Goal: Information Seeking & Learning: Learn about a topic

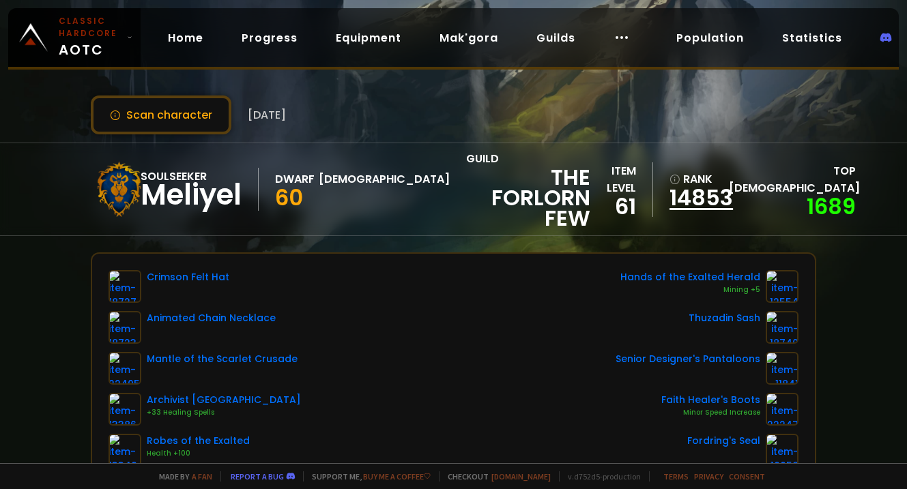
click at [721, 197] on link "14853" at bounding box center [694, 198] width 51 height 20
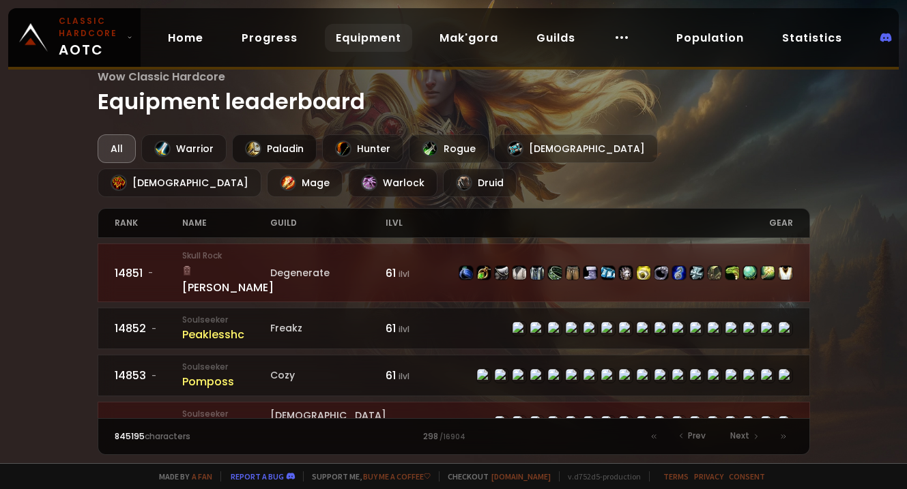
click at [282, 157] on div "Paladin" at bounding box center [274, 148] width 85 height 29
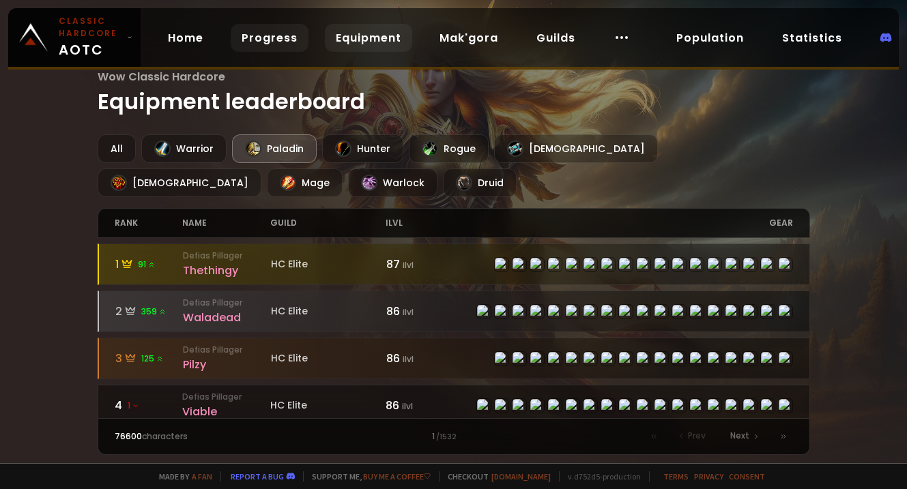
click at [264, 40] on link "Progress" at bounding box center [270, 38] width 78 height 28
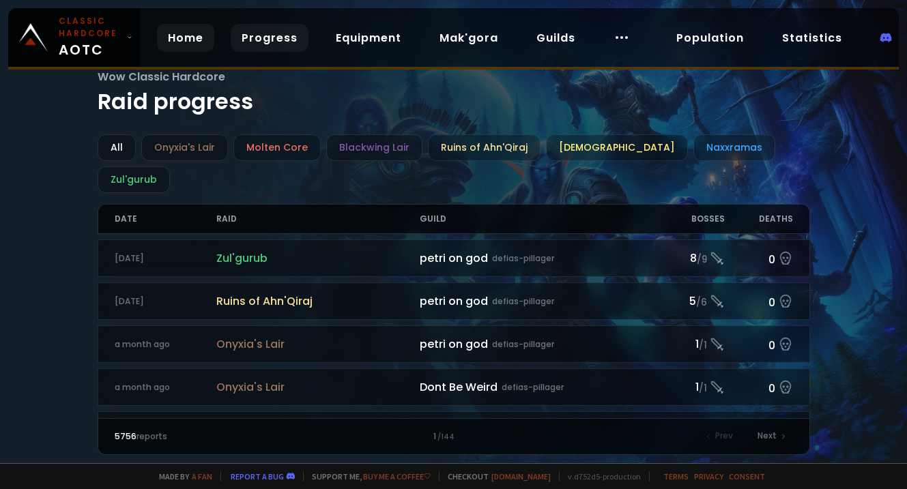
click at [188, 42] on link "Home" at bounding box center [185, 38] width 57 height 28
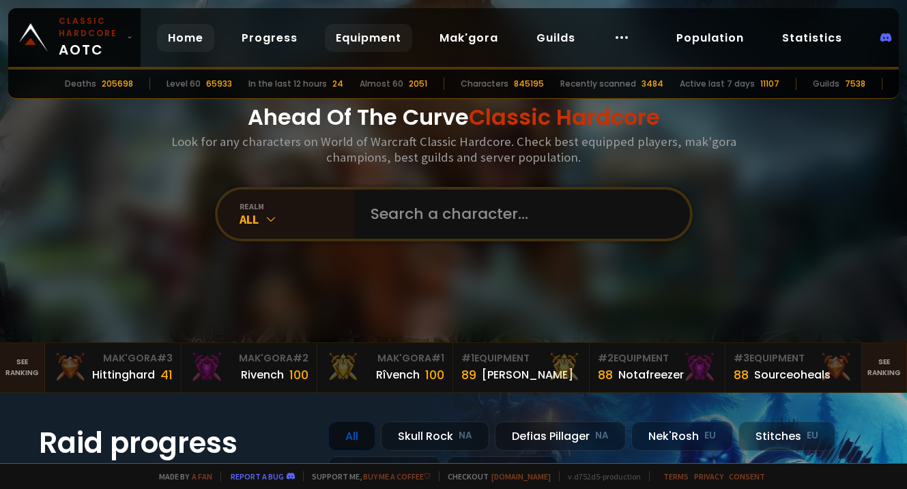
click at [371, 40] on link "Equipment" at bounding box center [368, 38] width 87 height 28
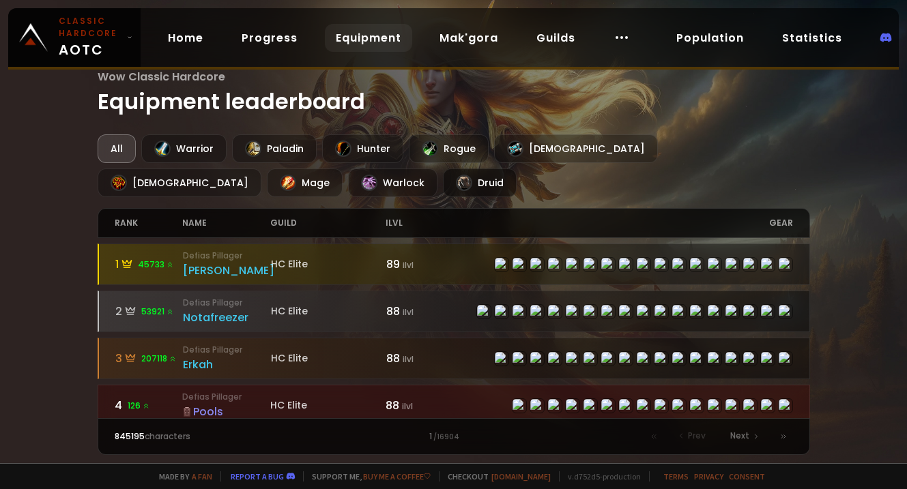
click at [443, 177] on div "Druid" at bounding box center [480, 183] width 74 height 29
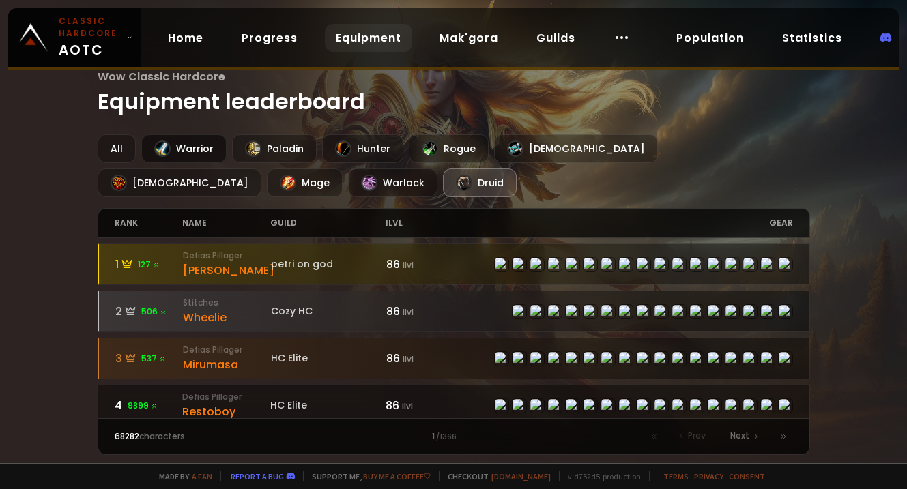
click at [184, 153] on div "Warrior" at bounding box center [183, 148] width 85 height 29
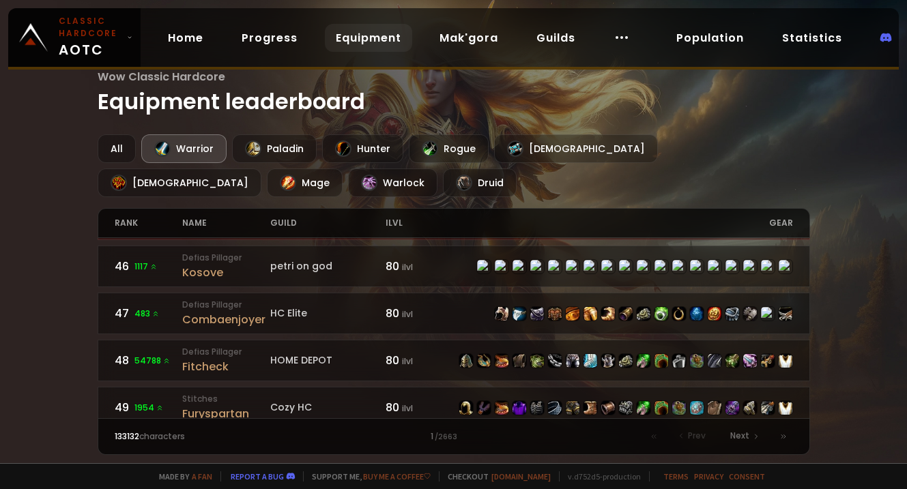
scroll to position [2133, 0]
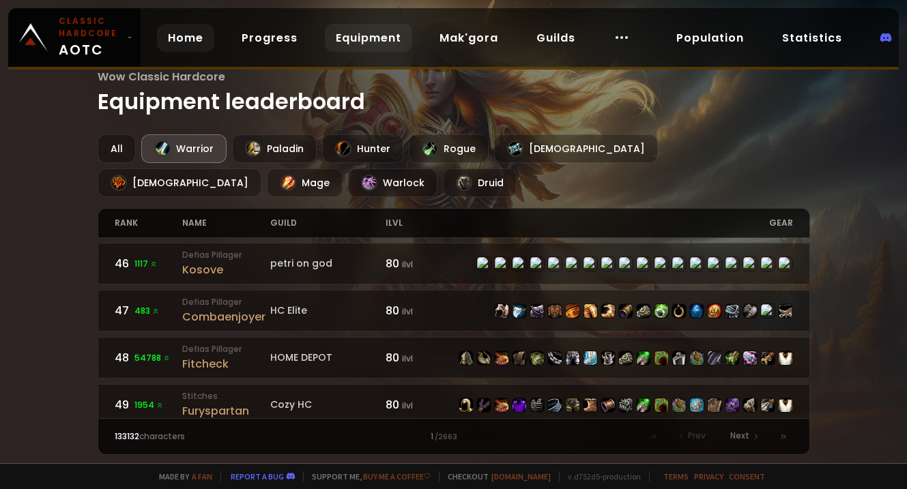
click at [186, 36] on link "Home" at bounding box center [185, 38] width 57 height 28
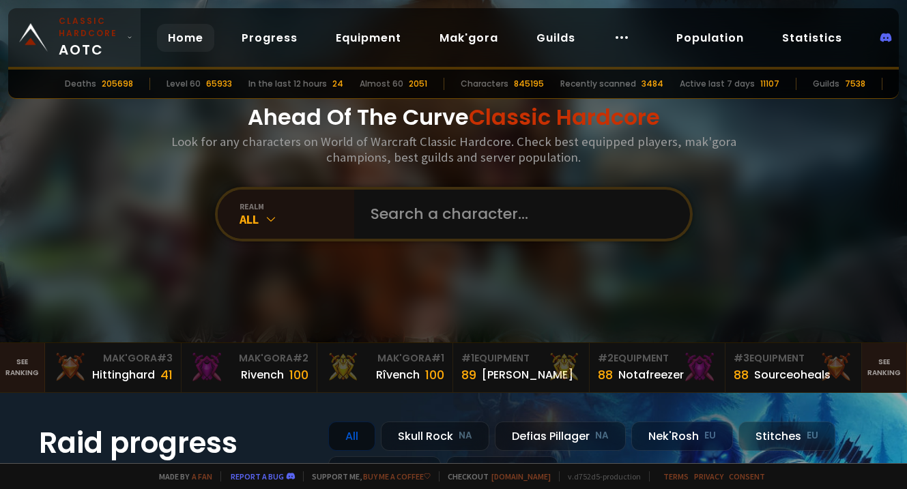
click at [127, 33] on icon at bounding box center [129, 38] width 5 height 10
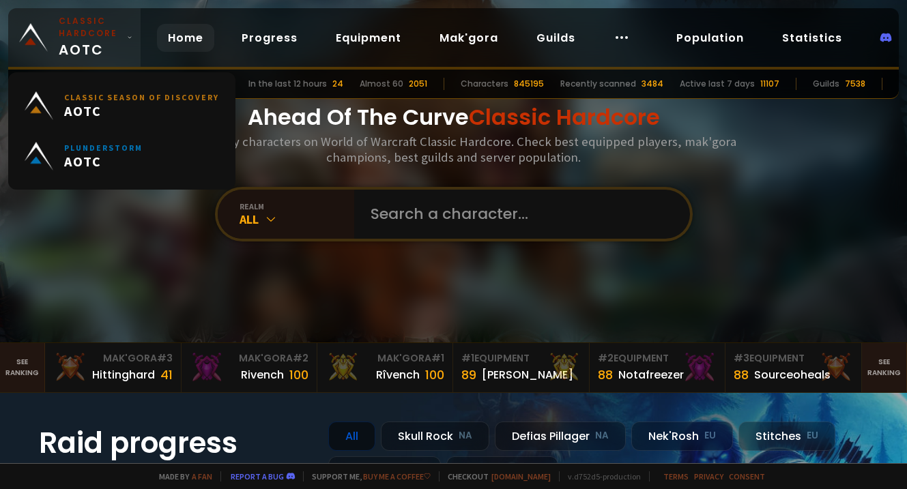
click at [127, 33] on icon at bounding box center [129, 38] width 5 height 10
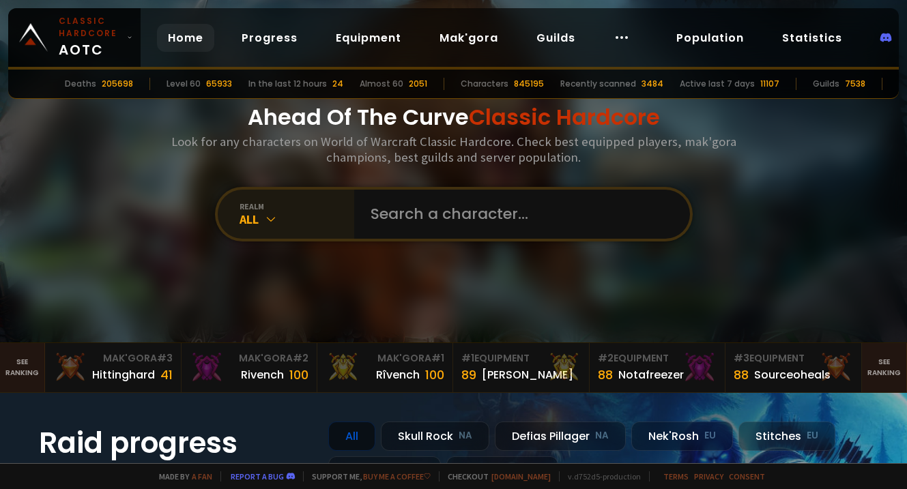
click at [283, 222] on div "All" at bounding box center [297, 220] width 115 height 16
click at [365, 216] on input "text" at bounding box center [517, 214] width 311 height 49
type input "palladium"
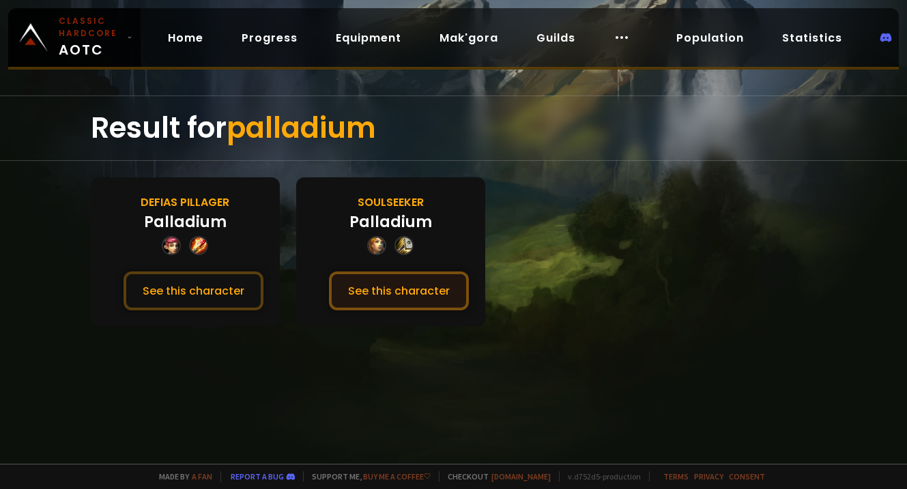
click at [368, 295] on button "See this character" at bounding box center [399, 291] width 140 height 39
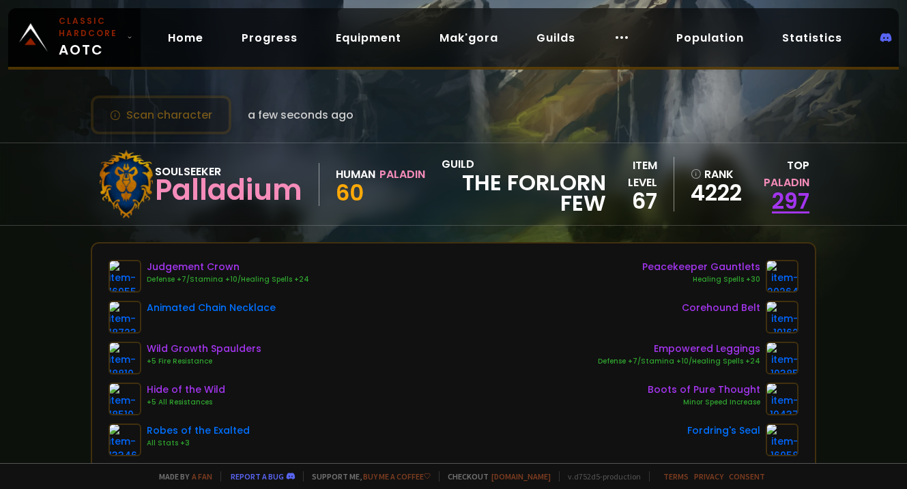
click at [783, 197] on link "297" at bounding box center [791, 201] width 38 height 31
click at [721, 200] on link "4222" at bounding box center [714, 193] width 46 height 20
click at [781, 202] on link "297" at bounding box center [791, 201] width 38 height 31
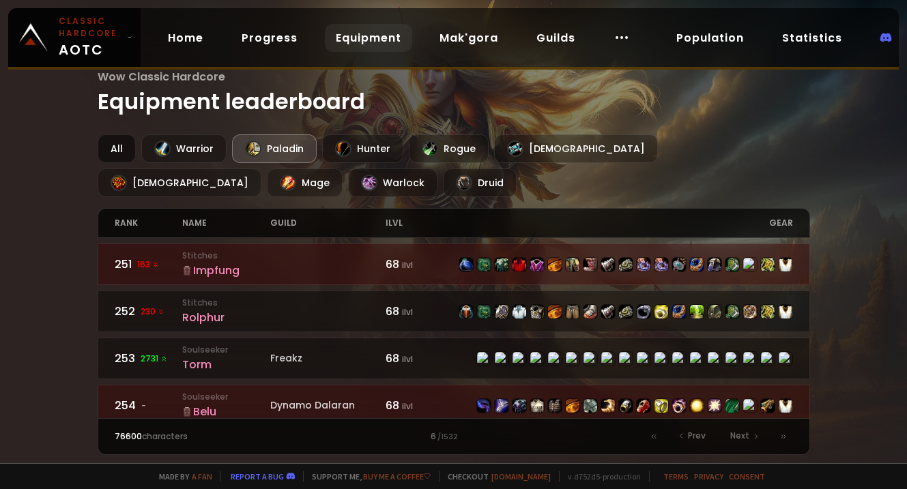
click at [111, 146] on div "All" at bounding box center [117, 148] width 38 height 29
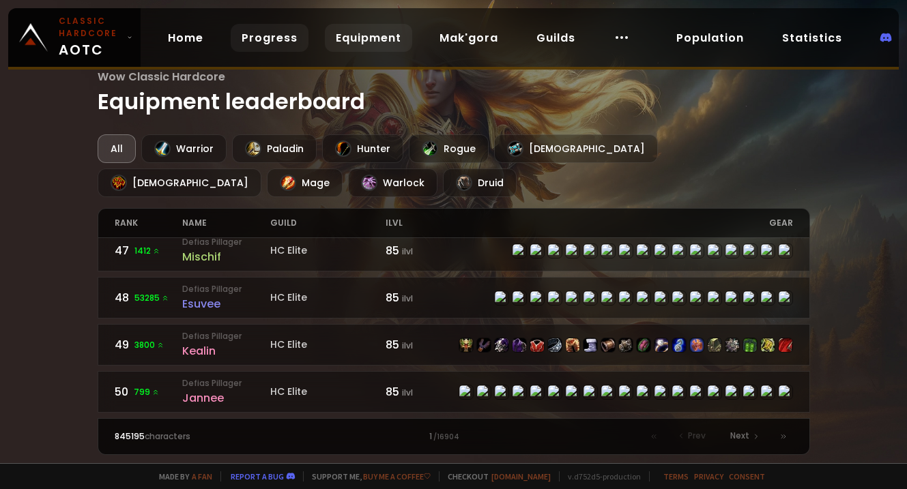
click at [237, 33] on link "Progress" at bounding box center [270, 38] width 78 height 28
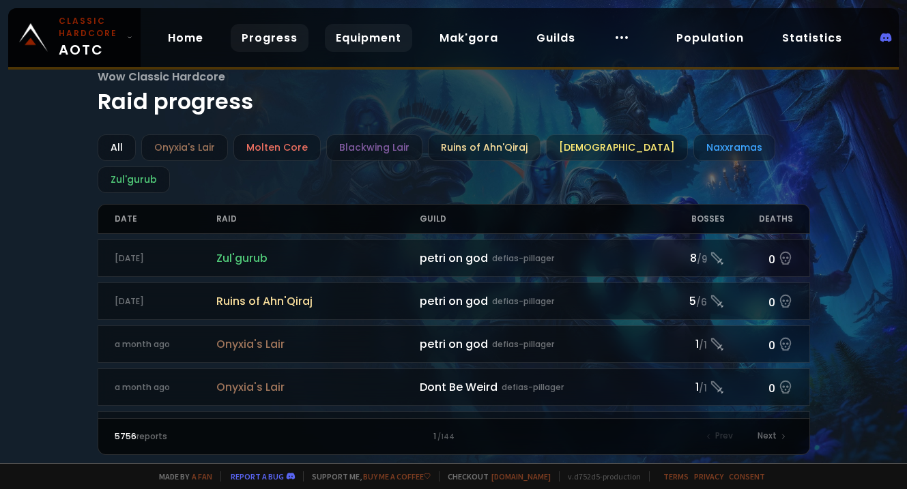
click at [368, 42] on link "Equipment" at bounding box center [368, 38] width 87 height 28
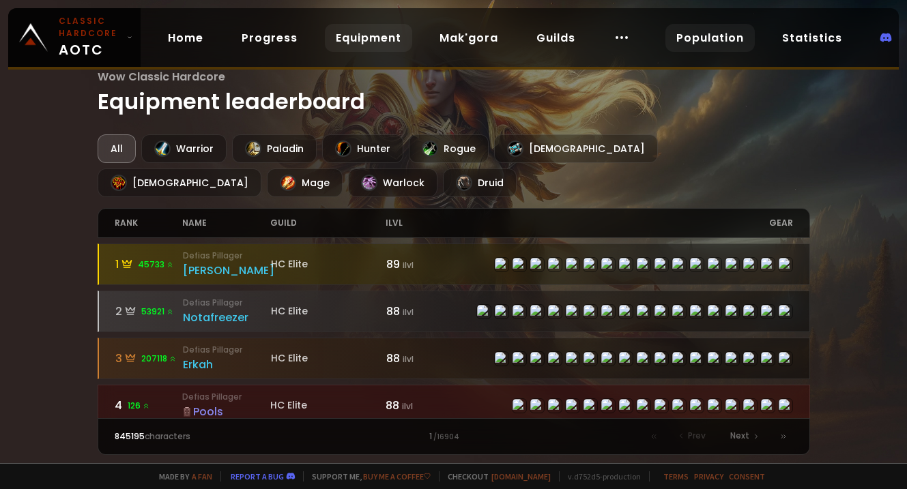
click at [693, 31] on link "Population" at bounding box center [709, 38] width 89 height 28
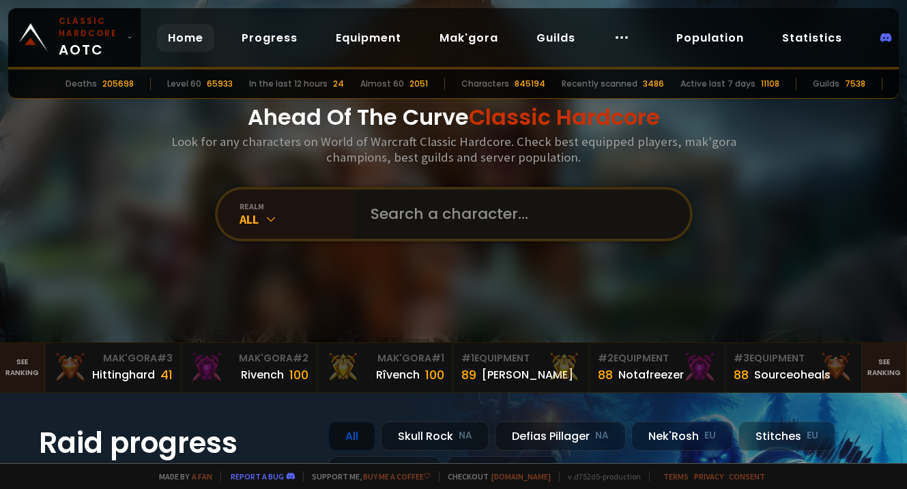
click at [457, 201] on input "text" at bounding box center [517, 214] width 311 height 49
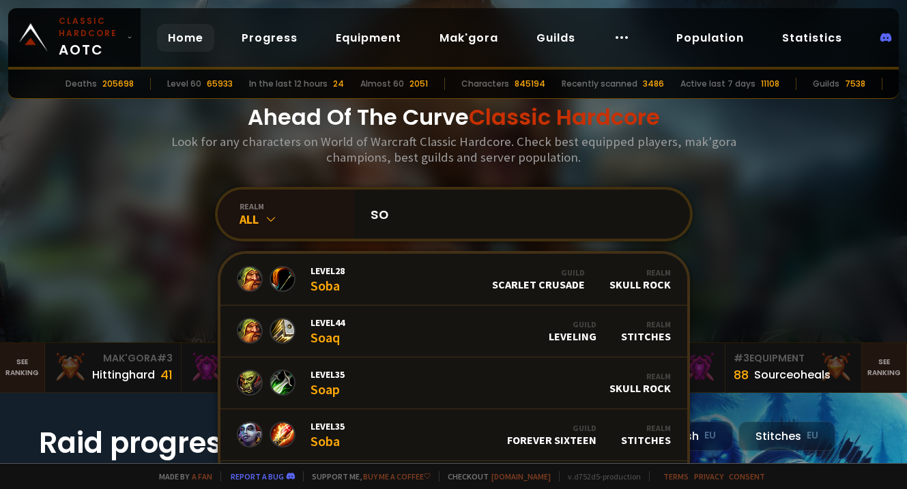
type input "s"
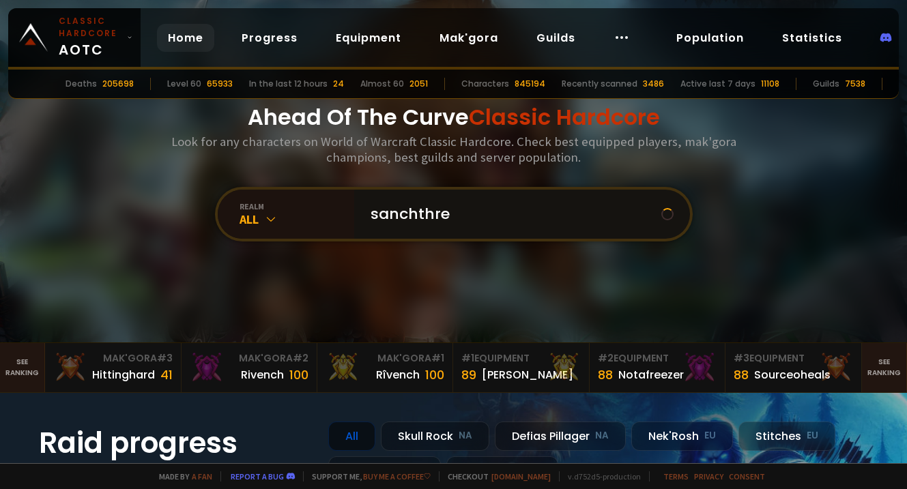
type input "sanchthree"
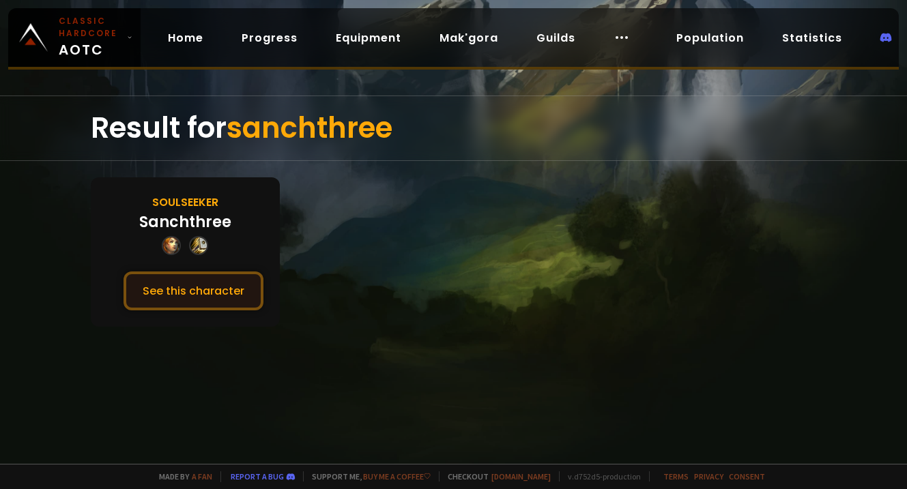
click at [223, 291] on button "See this character" at bounding box center [194, 291] width 140 height 39
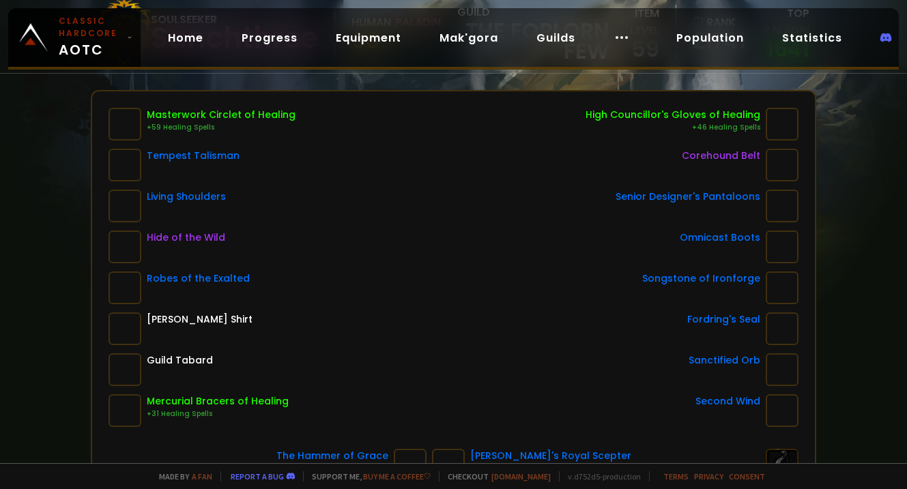
scroll to position [148, 0]
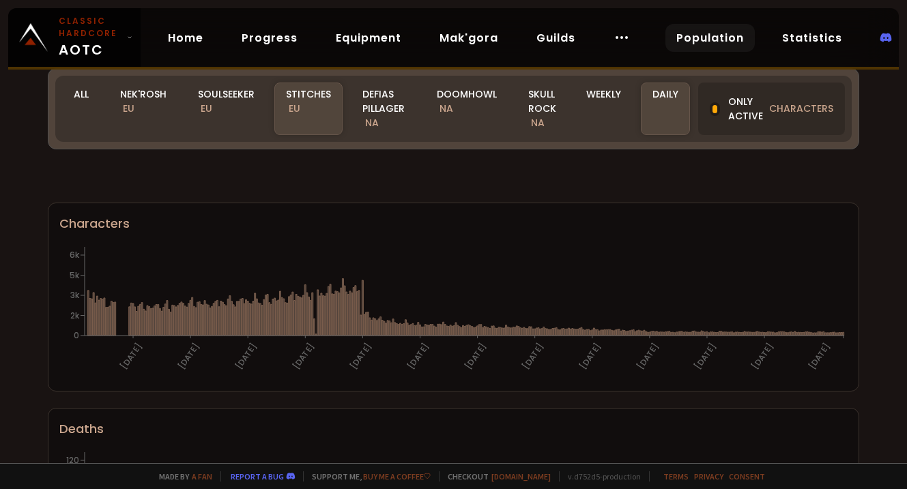
scroll to position [903, 0]
